Goal: Information Seeking & Learning: Learn about a topic

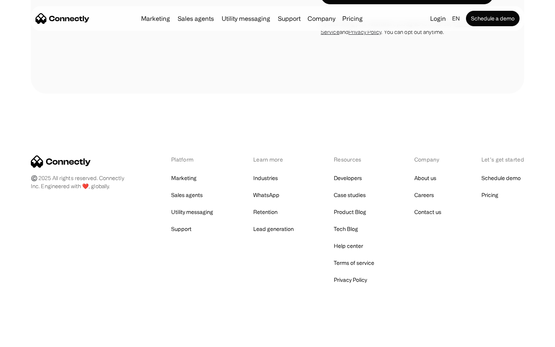
scroll to position [2595, 0]
